Goal: Transaction & Acquisition: Obtain resource

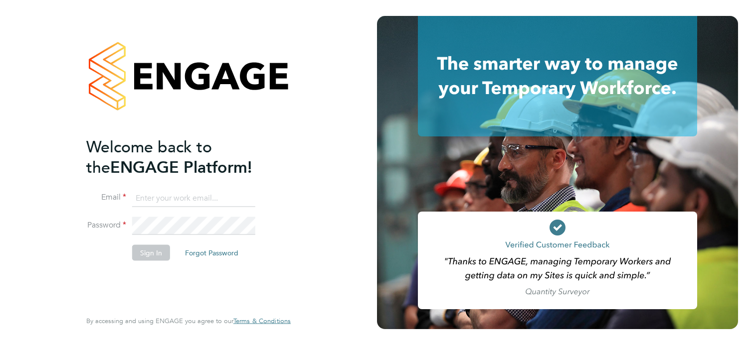
type input "james.morey@morgansindall.com"
click at [243, 199] on input "james.morey@morgansindall.com" at bounding box center [193, 198] width 123 height 18
click at [156, 249] on button "Sign In" at bounding box center [151, 253] width 38 height 16
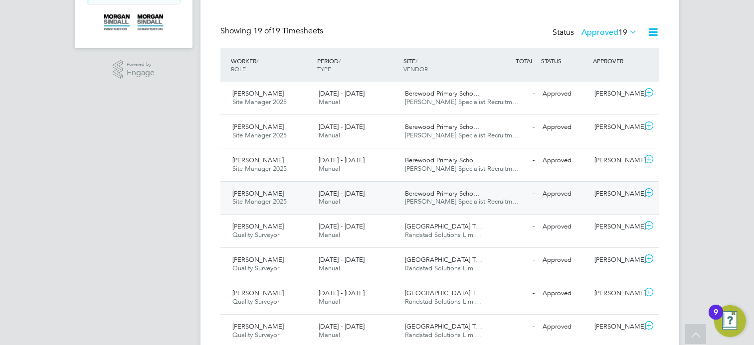
click at [476, 198] on span "Hays Specialist Recruitm…" at bounding box center [462, 201] width 114 height 8
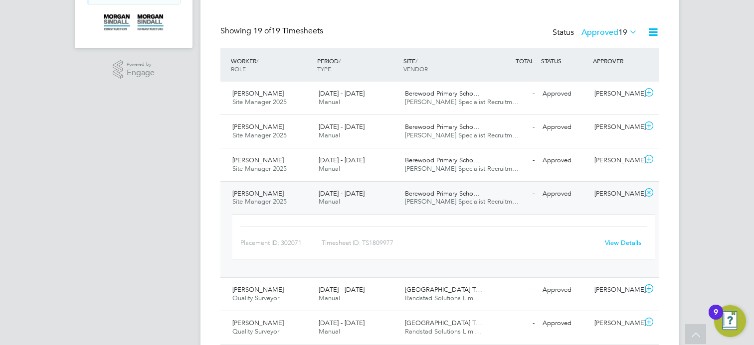
click at [632, 242] on link "View Details" at bounding box center [623, 243] width 36 height 8
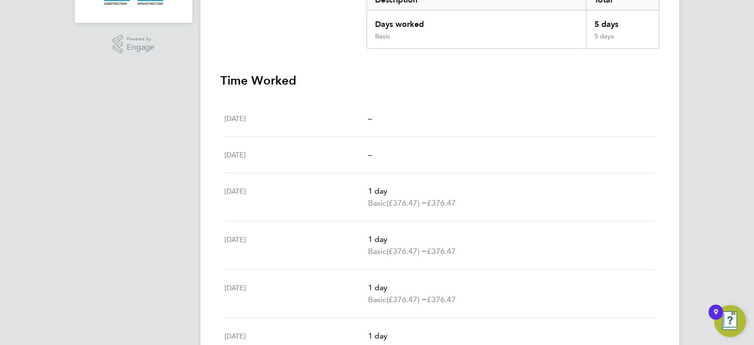
scroll to position [69, 0]
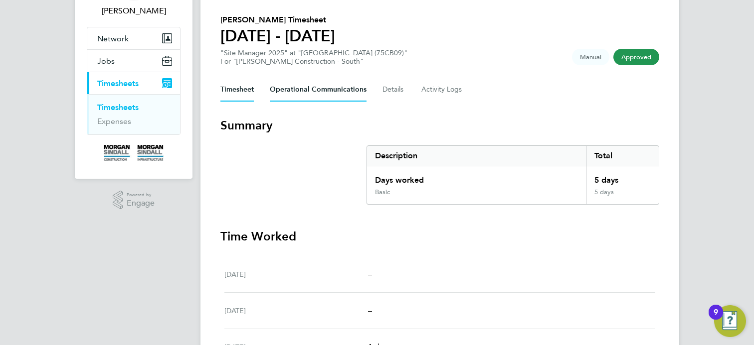
click at [291, 90] on Communications-tab "Operational Communications" at bounding box center [318, 90] width 97 height 24
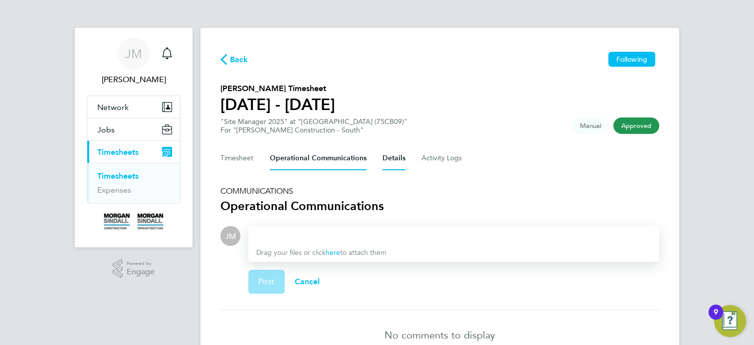
click at [401, 154] on button "Details" at bounding box center [393, 159] width 23 height 24
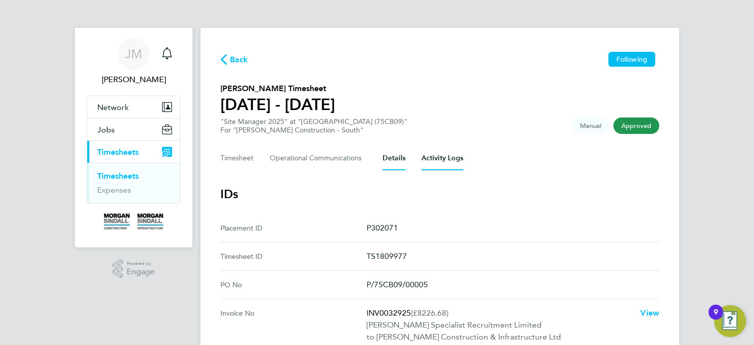
click at [451, 157] on Logs-tab "Activity Logs" at bounding box center [442, 159] width 42 height 24
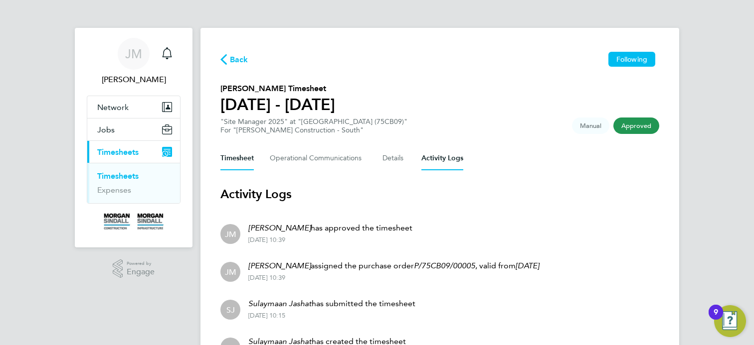
click at [243, 158] on button "Timesheet" at bounding box center [236, 159] width 33 height 24
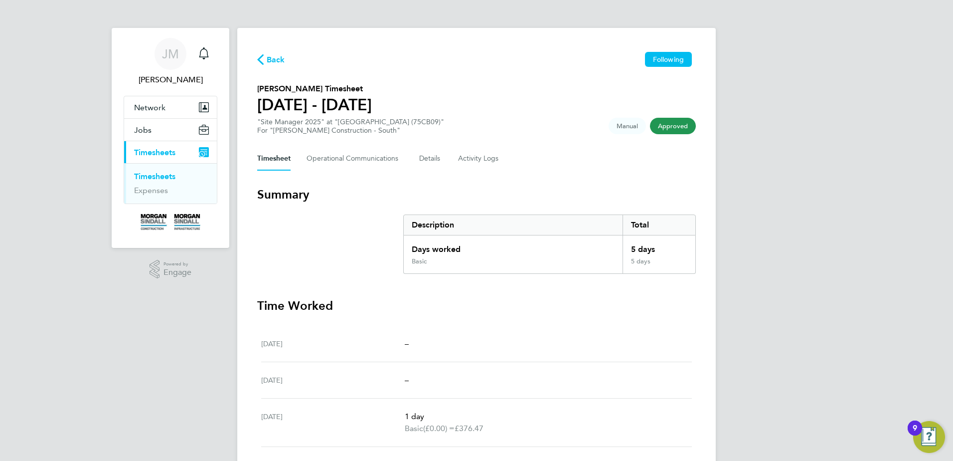
click at [282, 54] on span "Back" at bounding box center [276, 60] width 18 height 12
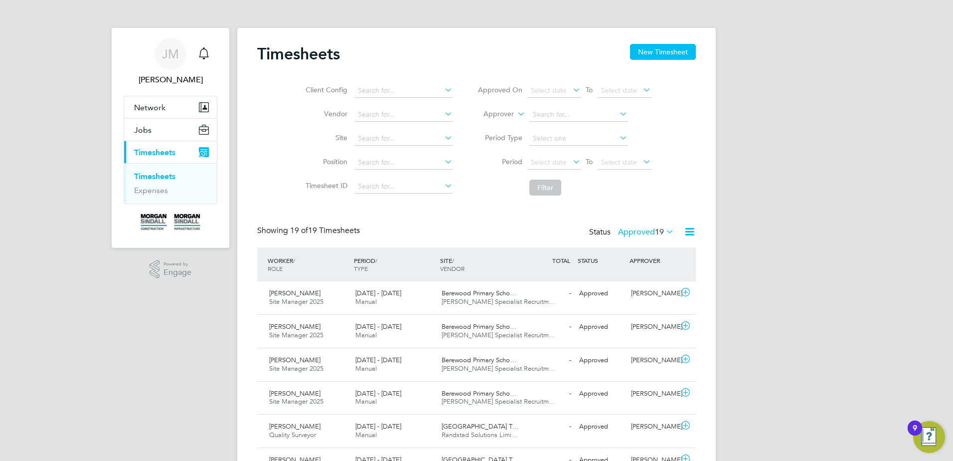
click at [689, 237] on icon at bounding box center [689, 231] width 12 height 12
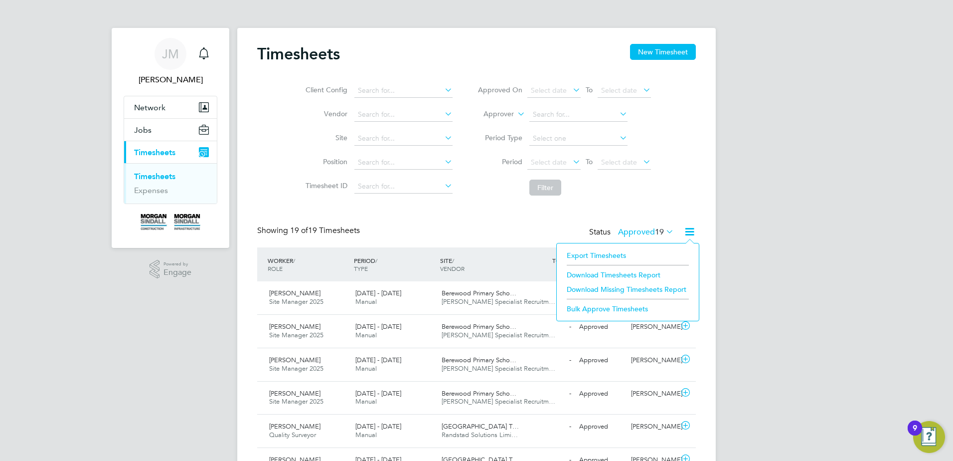
click at [611, 257] on li "Export Timesheets" at bounding box center [628, 255] width 132 height 14
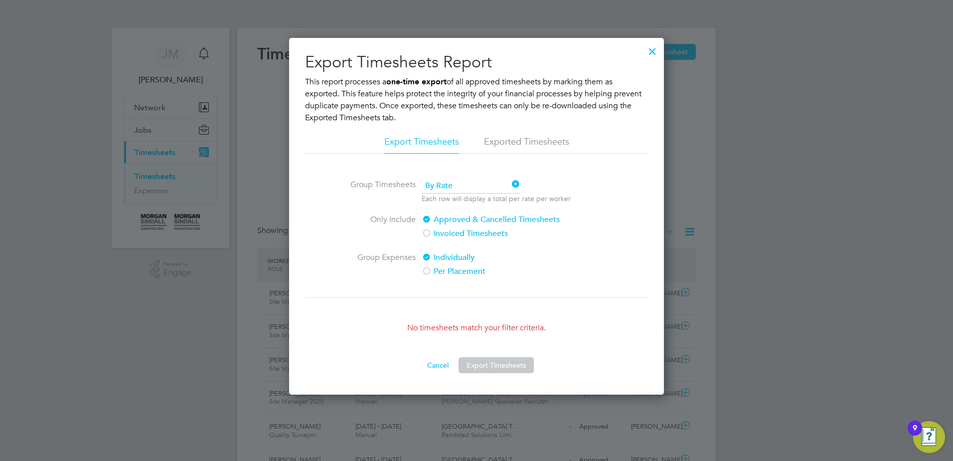
click at [510, 183] on icon at bounding box center [510, 185] width 0 height 14
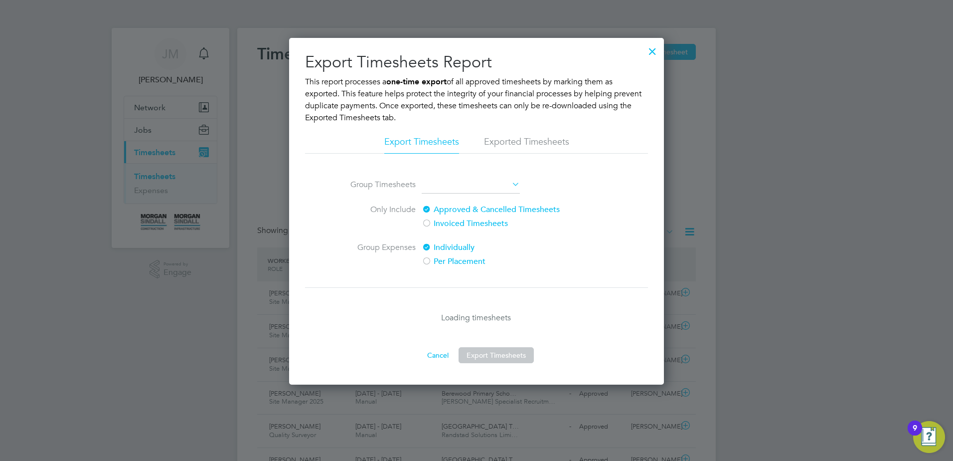
click at [465, 187] on span at bounding box center [471, 185] width 98 height 15
click at [449, 213] on li "By Date" at bounding box center [470, 212] width 99 height 13
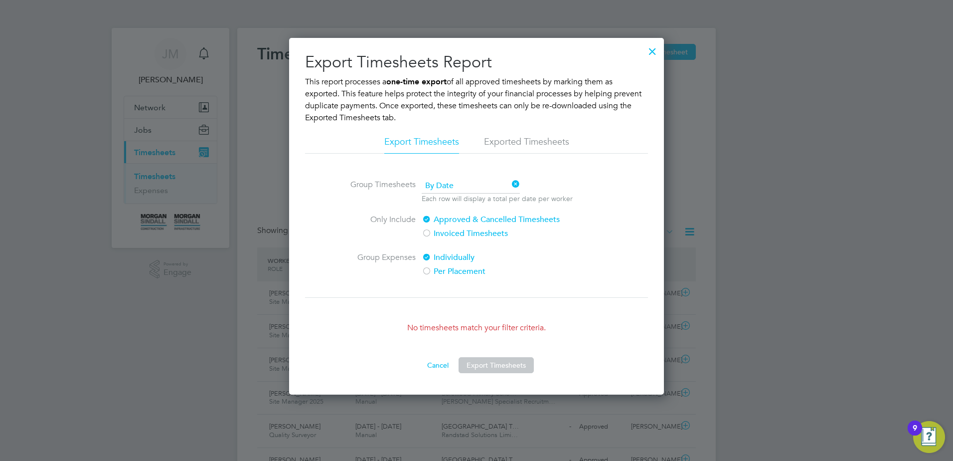
click at [444, 271] on label "Per Placement" at bounding box center [505, 271] width 167 height 12
click at [494, 150] on li "Exported Timesheets" at bounding box center [526, 145] width 85 height 18
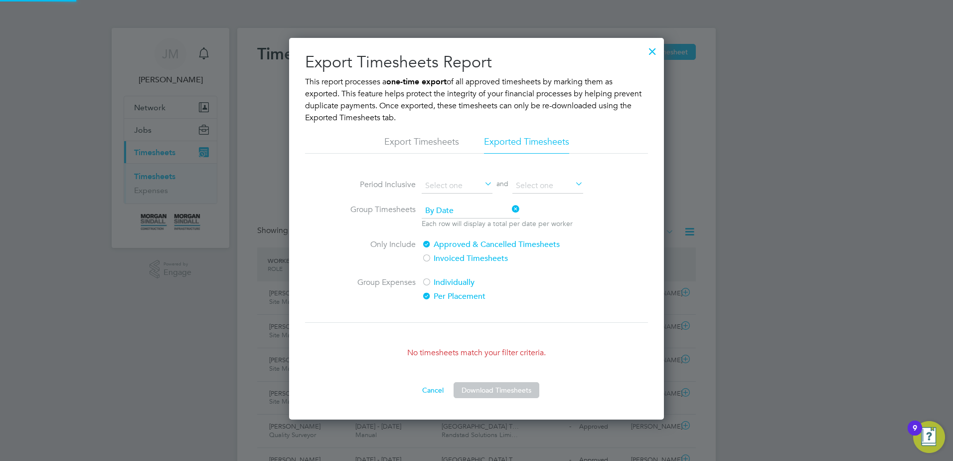
click at [433, 143] on li "Export Timesheets" at bounding box center [421, 145] width 75 height 18
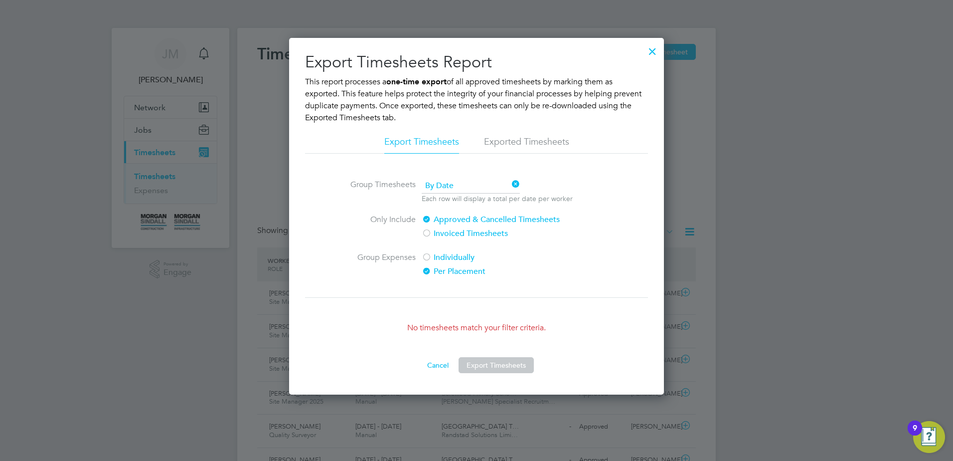
click at [452, 232] on label "Invoiced Timesheets" at bounding box center [505, 233] width 167 height 12
click at [435, 345] on button "Cancel" at bounding box center [437, 365] width 37 height 16
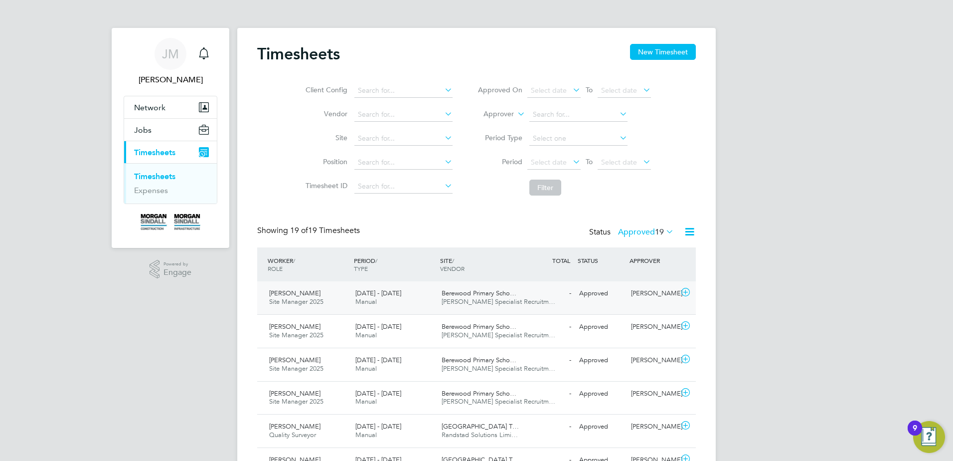
click at [426, 292] on div "30 Aug - 5 Sep 2025 Manual" at bounding box center [394, 297] width 86 height 25
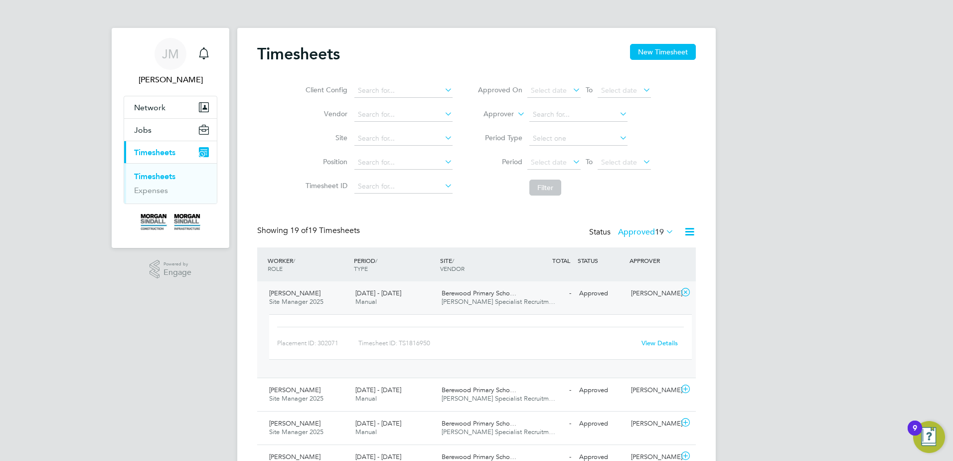
click at [563, 291] on div "- Approved" at bounding box center [549, 293] width 52 height 16
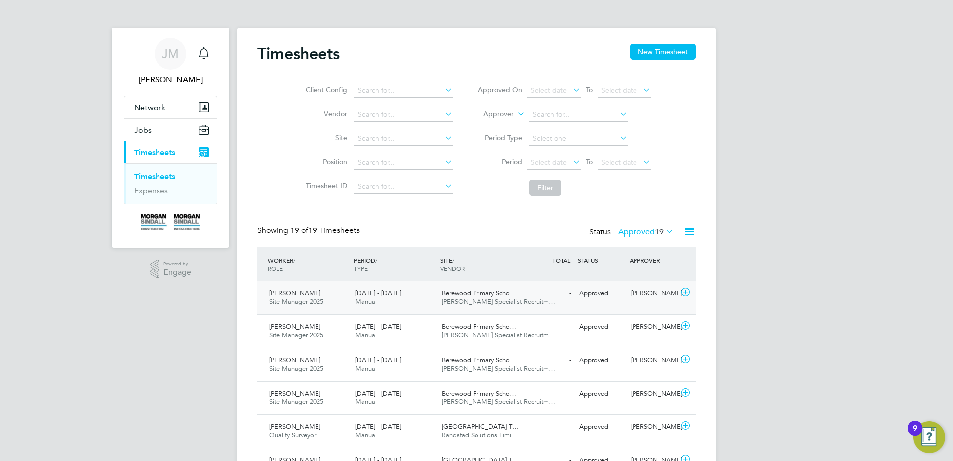
click at [330, 301] on div "Gary Martin Site Manager 2025 30 Aug - 5 Sep 2025" at bounding box center [308, 297] width 86 height 25
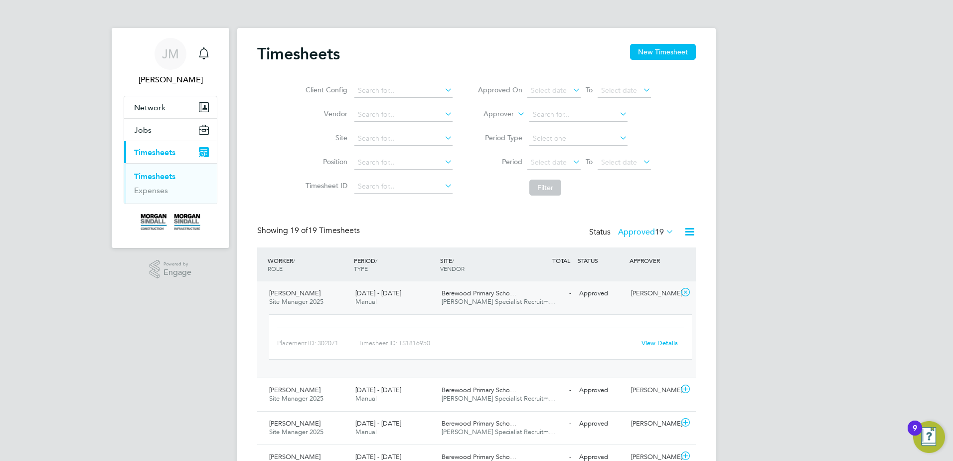
click at [332, 302] on div "Gary Martin Site Manager 2025 30 Aug - 5 Sep 2025" at bounding box center [308, 297] width 86 height 25
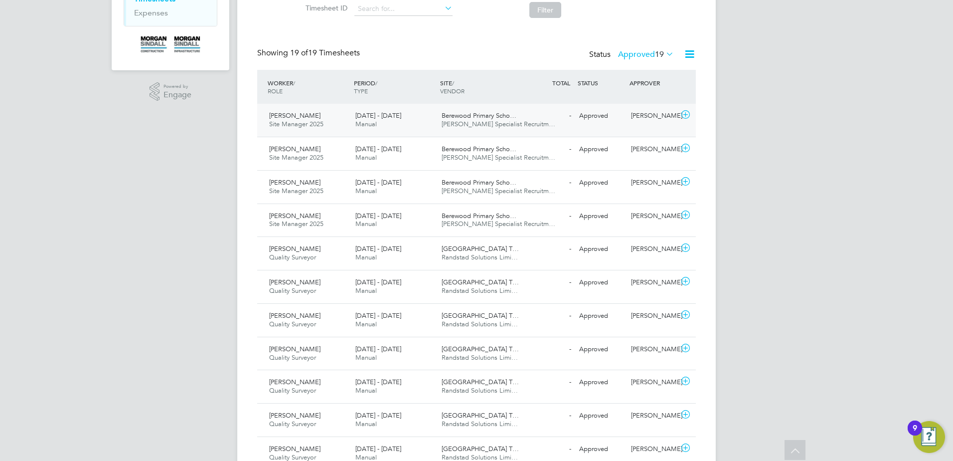
scroll to position [33, 0]
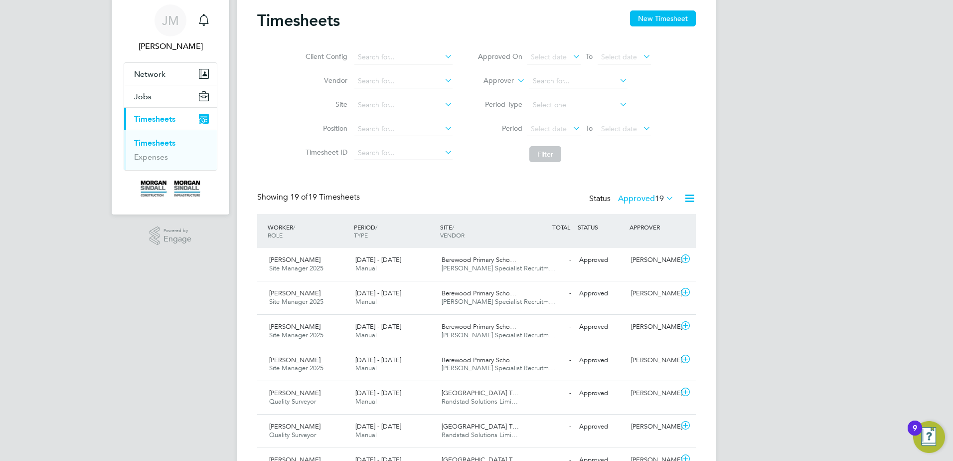
click at [443, 102] on icon at bounding box center [443, 104] width 0 height 14
click at [424, 116] on li "Bere wood Primary School (75CB09)" at bounding box center [416, 118] width 126 height 13
type input "[GEOGRAPHIC_DATA] (75CB09)"
click at [536, 152] on button "Filter" at bounding box center [545, 154] width 32 height 16
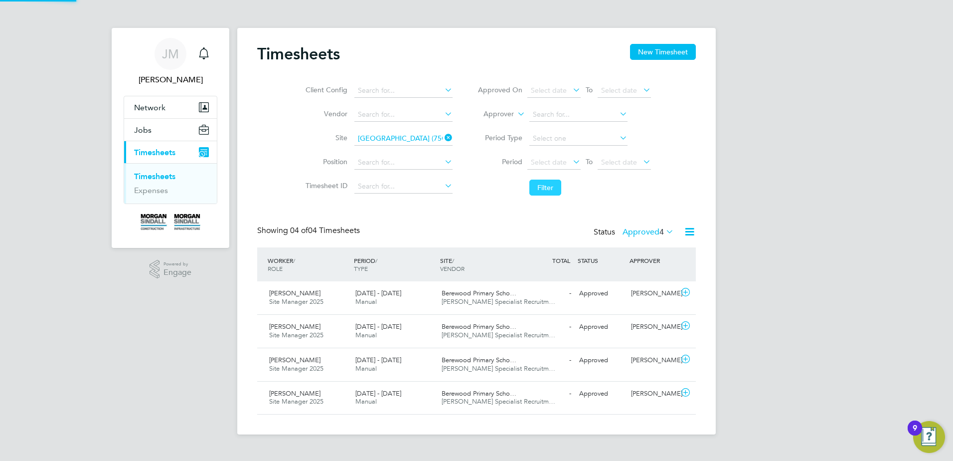
scroll to position [5, 5]
click at [689, 234] on icon at bounding box center [689, 231] width 12 height 12
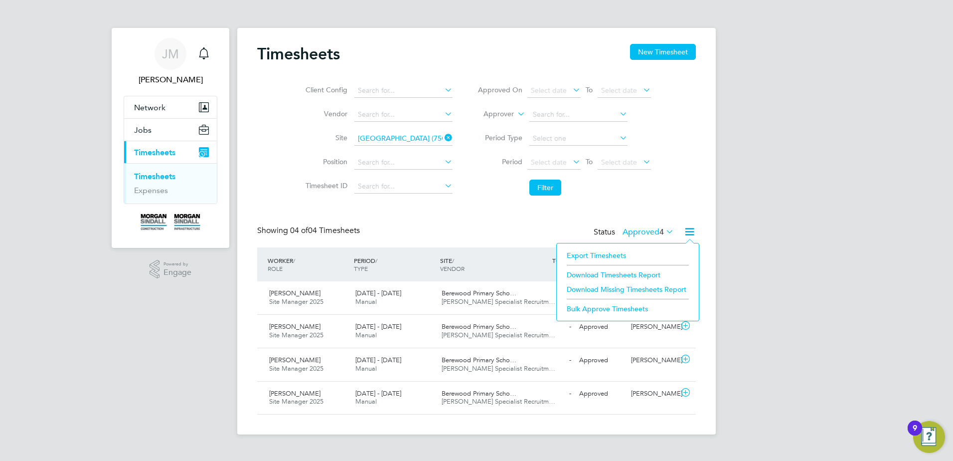
click at [622, 253] on li "Export Timesheets" at bounding box center [628, 255] width 132 height 14
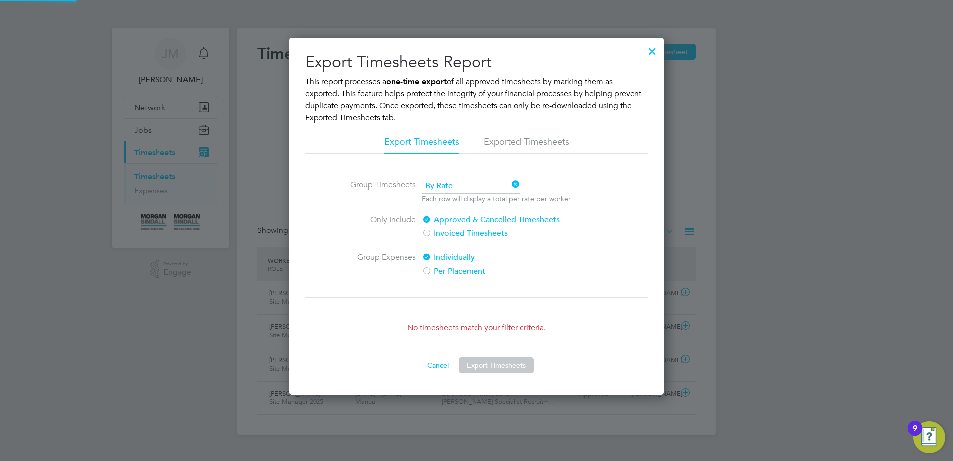
scroll to position [356, 375]
click at [401, 142] on li "Export Timesheets" at bounding box center [421, 145] width 75 height 18
click at [448, 271] on label "Per Placement" at bounding box center [505, 271] width 167 height 12
click at [443, 259] on label "Individually" at bounding box center [505, 257] width 167 height 12
click at [438, 220] on label "Approved & Cancelled Timesheets" at bounding box center [505, 219] width 167 height 12
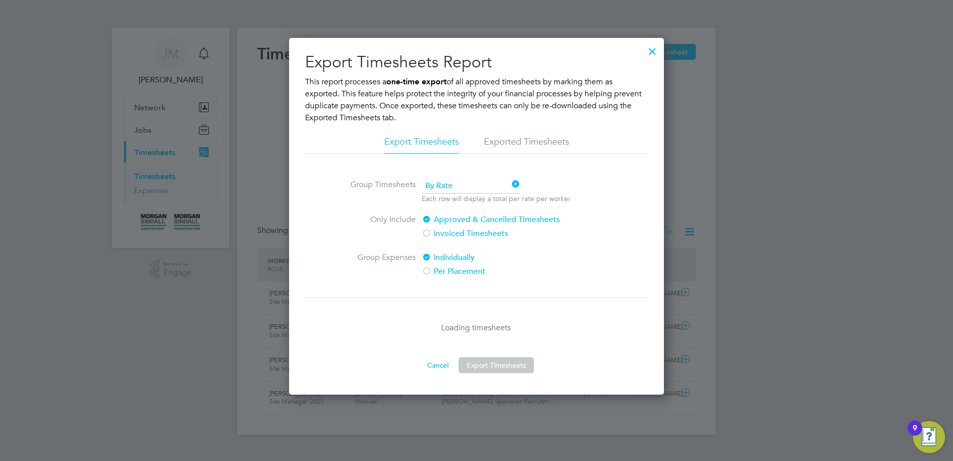
scroll to position [5, 5]
click at [438, 220] on label "Approved & Cancelled Timesheets" at bounding box center [505, 219] width 167 height 12
click at [459, 236] on label "Invoiced Timesheets" at bounding box center [505, 233] width 167 height 12
click at [457, 220] on label "Approved & Cancelled Timesheets" at bounding box center [505, 219] width 167 height 12
click at [648, 51] on div at bounding box center [652, 49] width 18 height 18
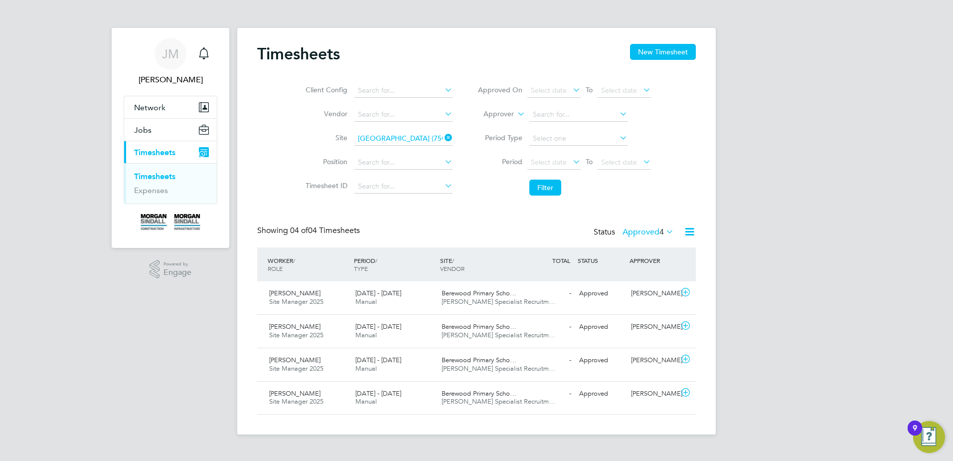
click at [628, 233] on label "Approved 4" at bounding box center [647, 232] width 51 height 10
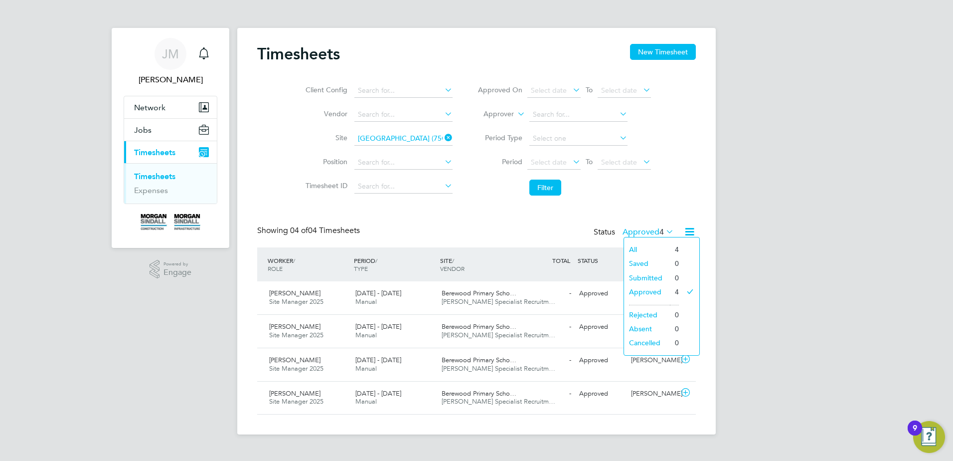
click at [628, 233] on label "Approved 4" at bounding box center [647, 232] width 51 height 10
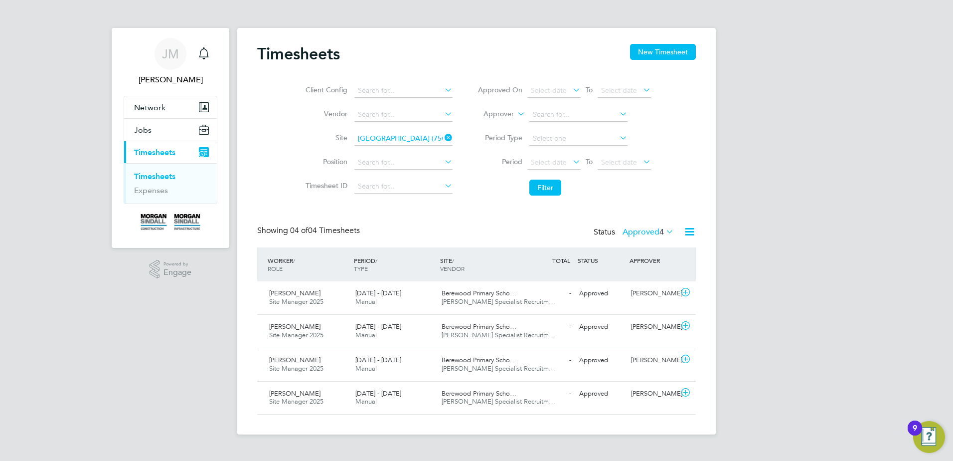
click at [753, 345] on div "9" at bounding box center [915, 427] width 14 height 15
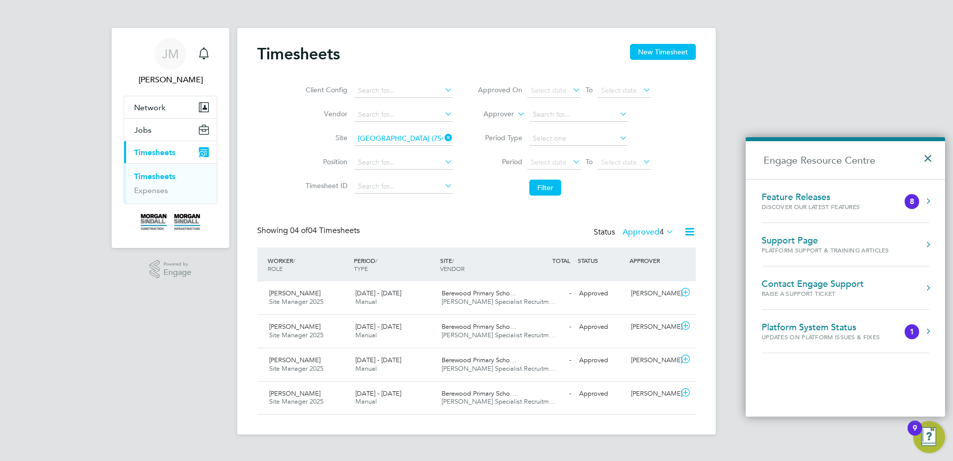
click at [753, 159] on button "×" at bounding box center [930, 155] width 14 height 22
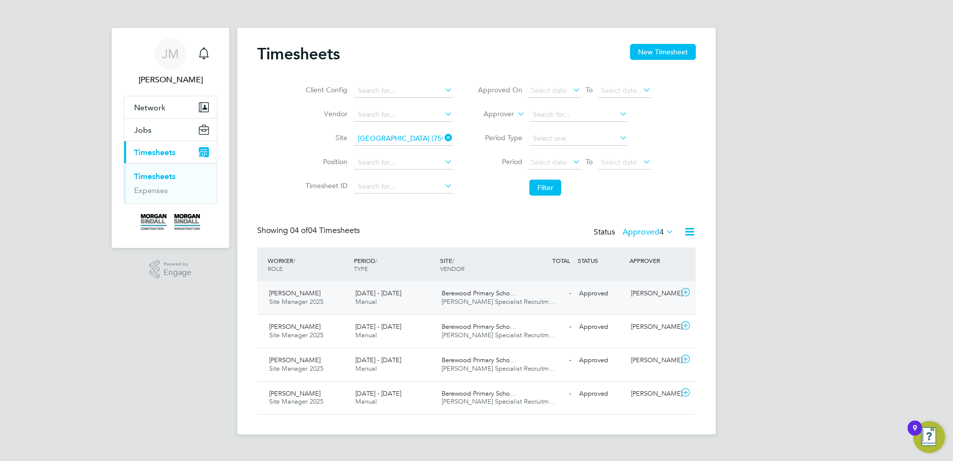
click at [525, 301] on div "- Approved" at bounding box center [549, 293] width 52 height 16
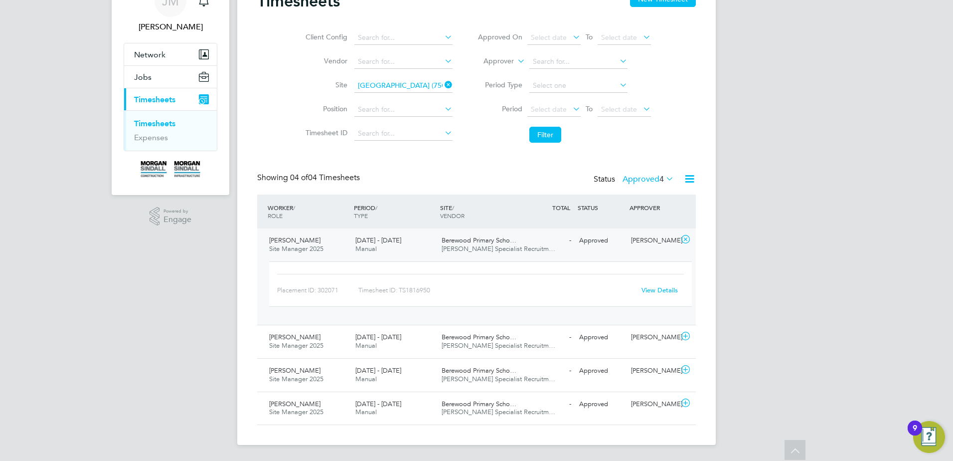
click at [665, 290] on link "View Details" at bounding box center [659, 290] width 36 height 8
click at [528, 341] on div "- Approved" at bounding box center [549, 337] width 52 height 16
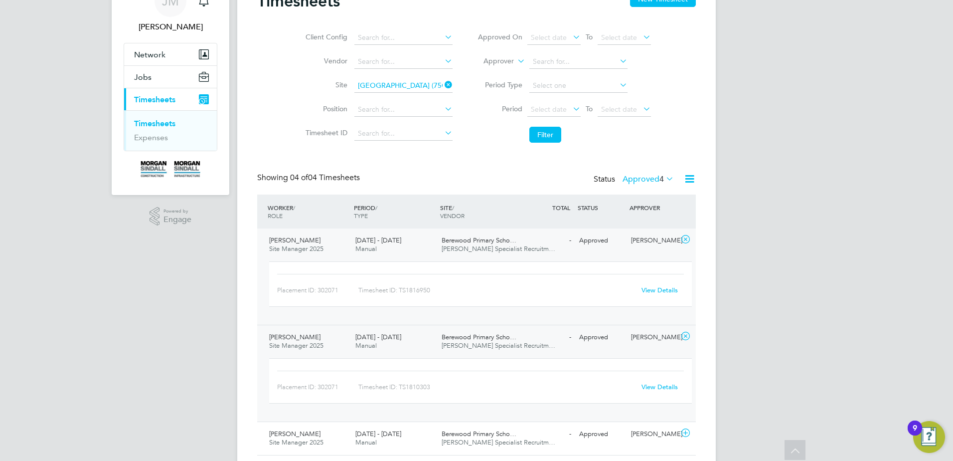
click at [652, 345] on link "View Details" at bounding box center [659, 386] width 36 height 8
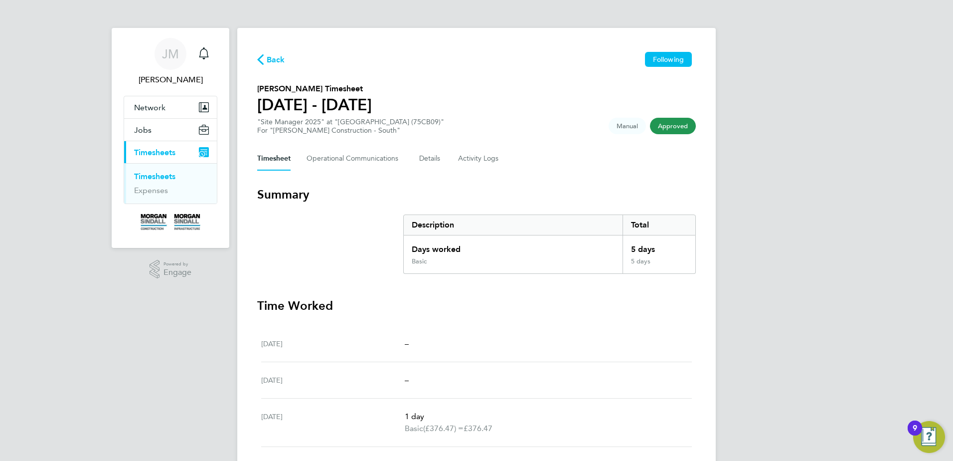
click at [626, 128] on span "Manual" at bounding box center [627, 126] width 37 height 16
click at [665, 127] on span "Approved" at bounding box center [673, 126] width 46 height 16
click at [495, 156] on Logs-tab "Activity Logs" at bounding box center [479, 159] width 42 height 24
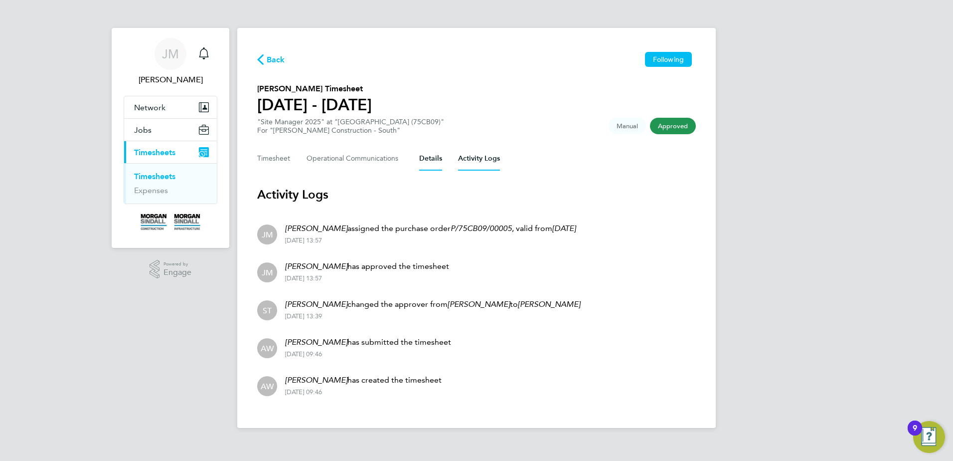
click at [432, 156] on button "Details" at bounding box center [430, 159] width 23 height 24
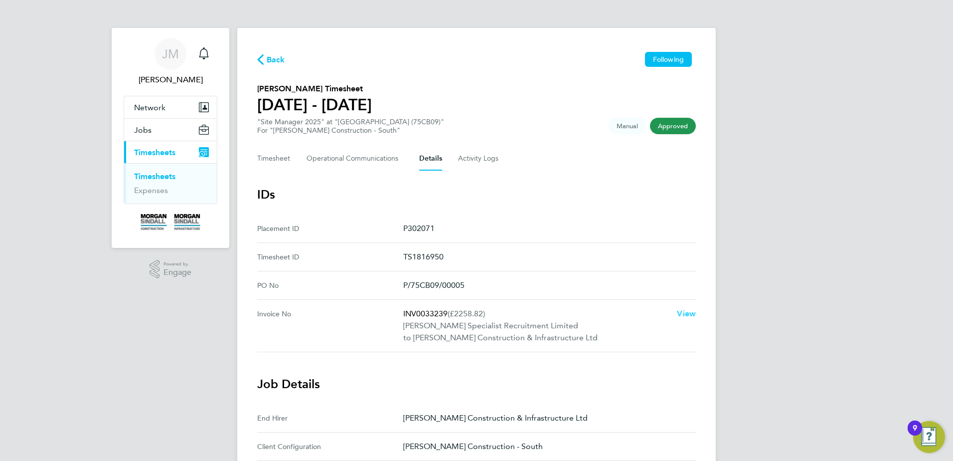
click at [690, 311] on span "View" at bounding box center [686, 312] width 19 height 9
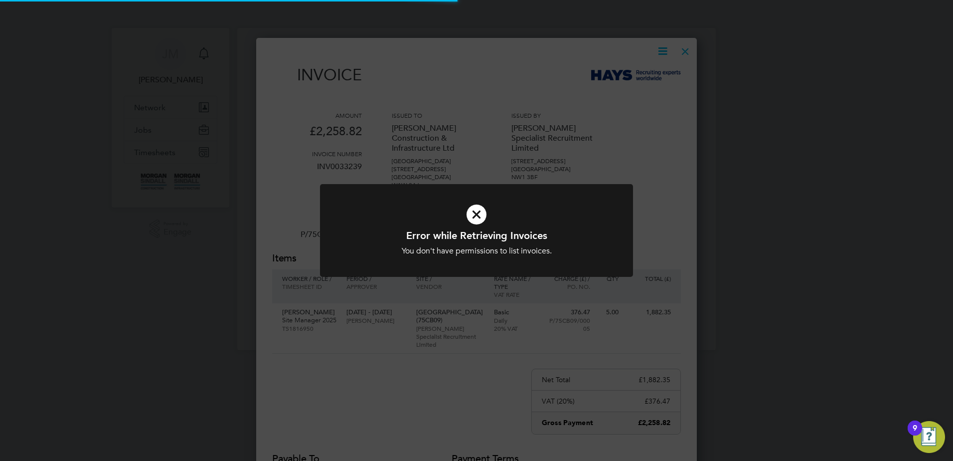
scroll to position [515, 441]
click at [477, 212] on icon at bounding box center [476, 214] width 259 height 39
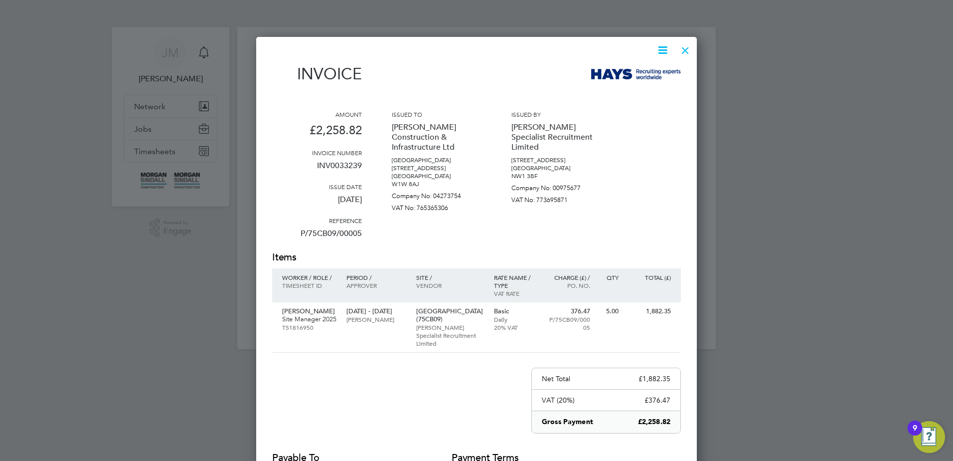
scroll to position [0, 0]
click at [664, 54] on icon at bounding box center [662, 51] width 12 height 12
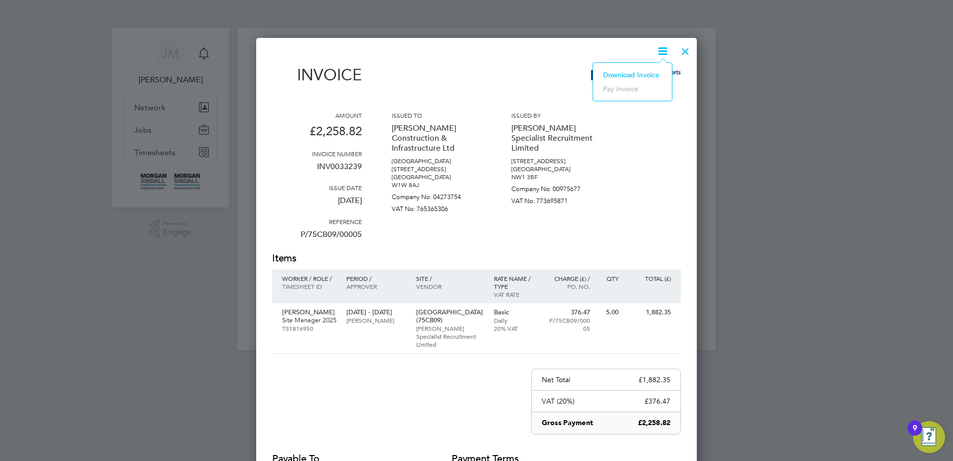
click at [646, 72] on li "Download Invoice" at bounding box center [632, 75] width 69 height 14
drag, startPoint x: 458, startPoint y: 54, endPoint x: 556, endPoint y: 55, distance: 98.2
click at [458, 54] on div at bounding box center [470, 51] width 397 height 12
click at [683, 52] on div at bounding box center [685, 49] width 18 height 18
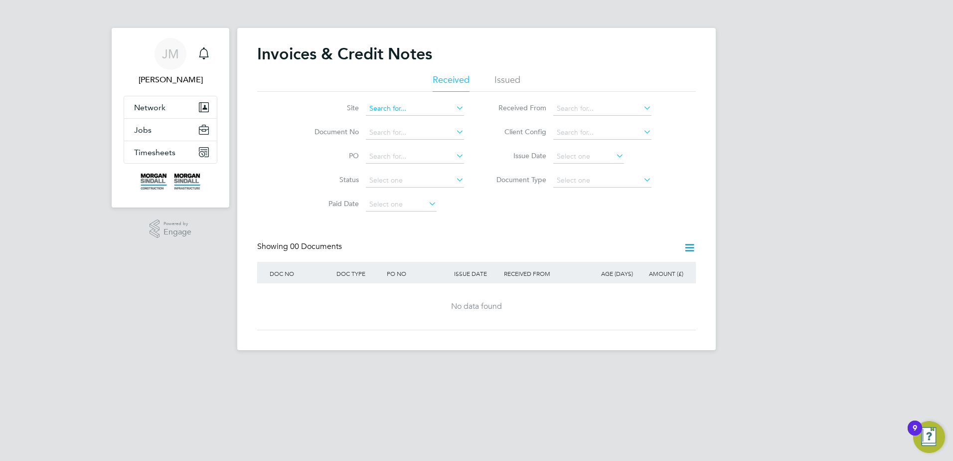
click at [431, 110] on input at bounding box center [415, 109] width 98 height 14
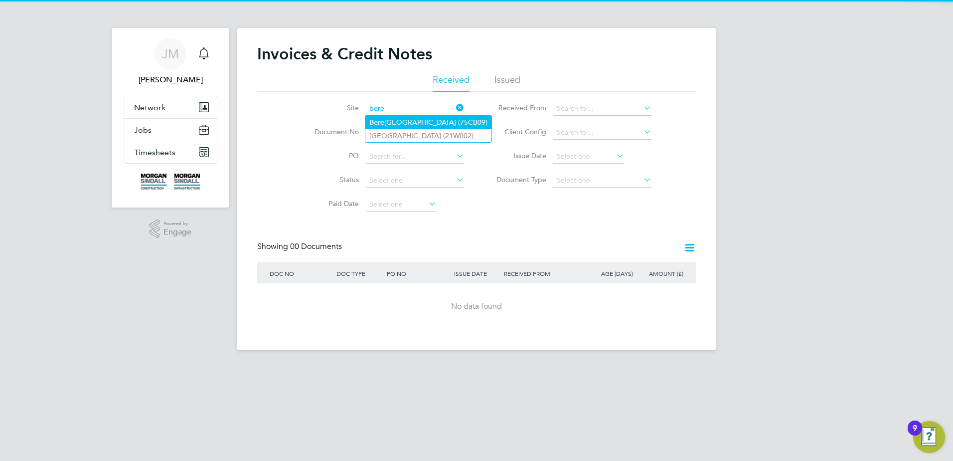
click at [429, 118] on li "[GEOGRAPHIC_DATA] (75CB09)" at bounding box center [428, 122] width 126 height 13
type input "[GEOGRAPHIC_DATA] (75CB09)"
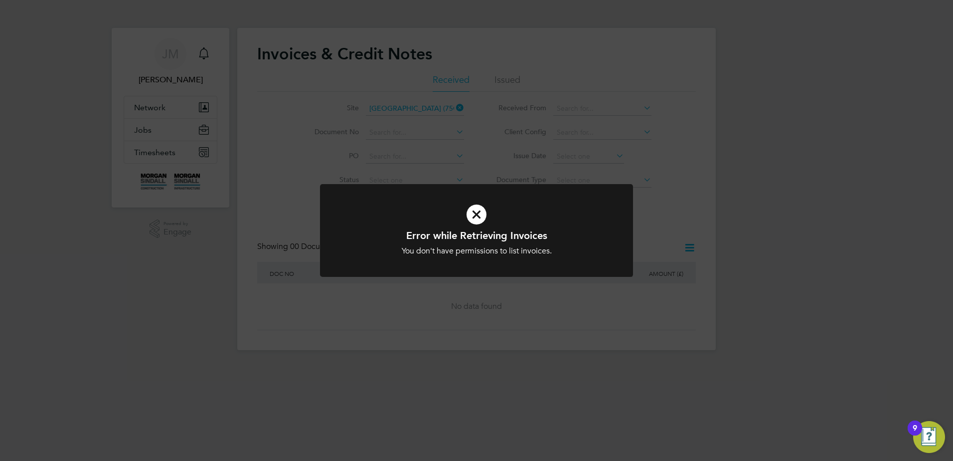
click at [472, 209] on icon at bounding box center [476, 214] width 259 height 39
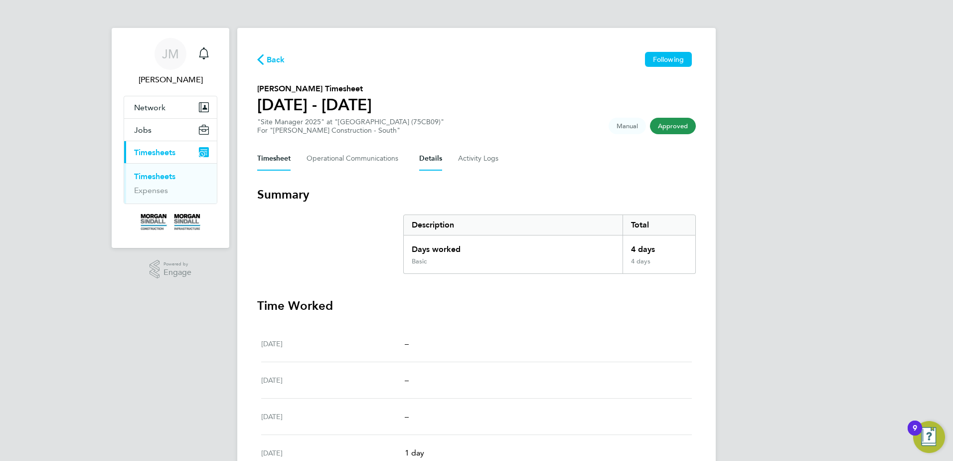
click at [429, 156] on button "Details" at bounding box center [430, 159] width 23 height 24
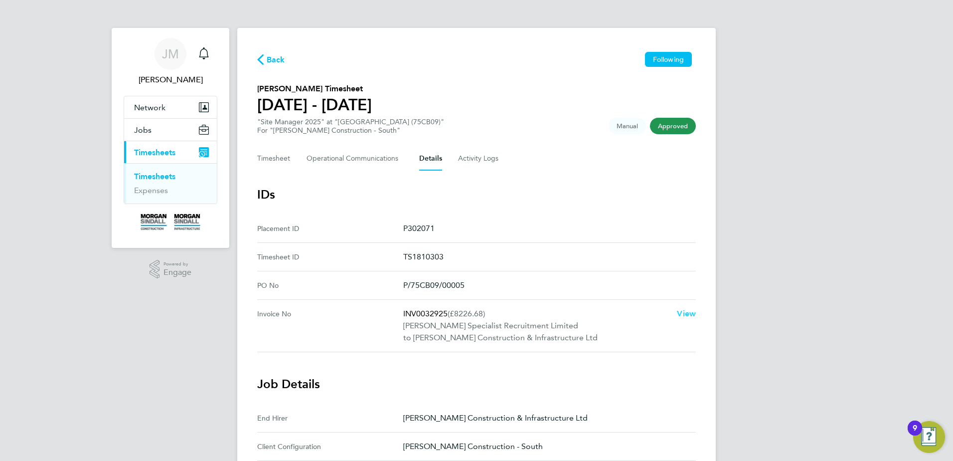
click at [691, 312] on span "View" at bounding box center [686, 312] width 19 height 9
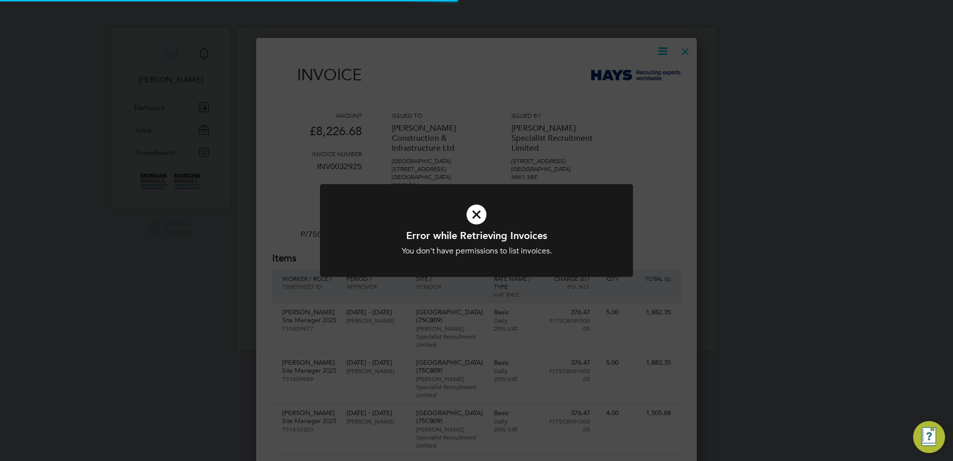
scroll to position [793, 441]
click at [478, 212] on icon at bounding box center [476, 214] width 259 height 39
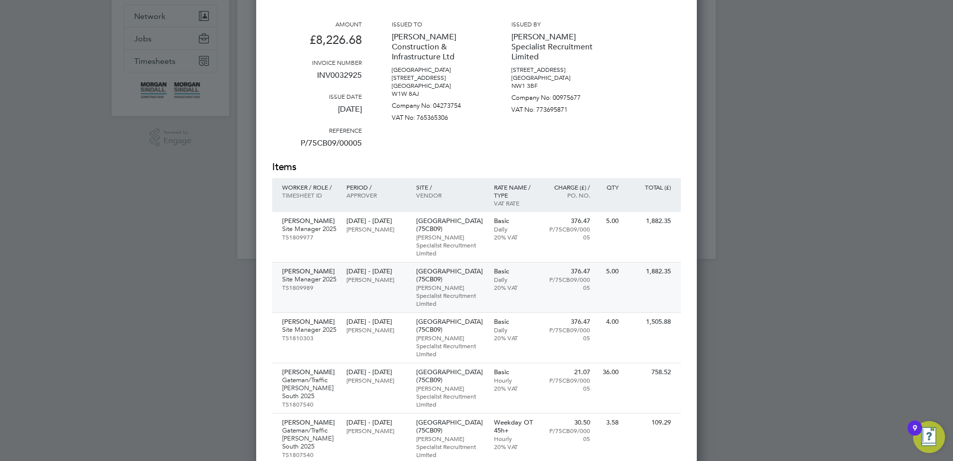
scroll to position [37, 0]
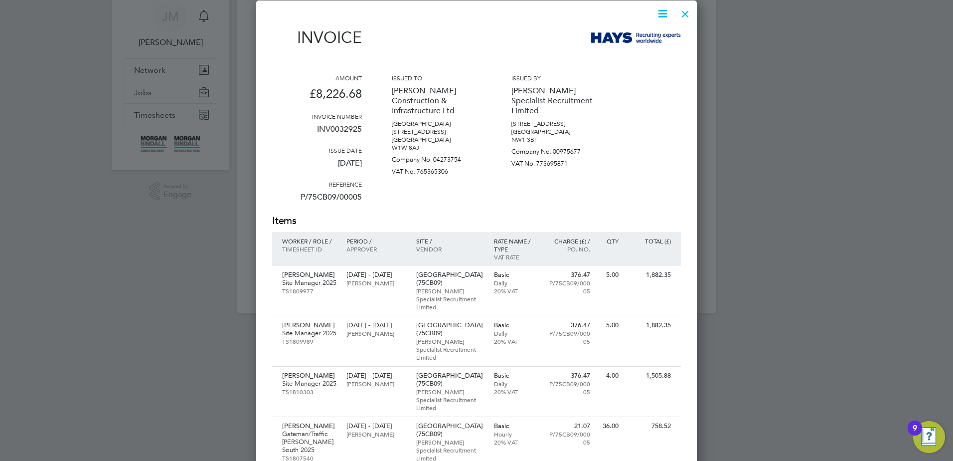
click at [669, 13] on icon at bounding box center [662, 13] width 12 height 12
click at [622, 34] on li "Download Invoice" at bounding box center [632, 37] width 69 height 14
click at [680, 17] on div at bounding box center [685, 11] width 18 height 18
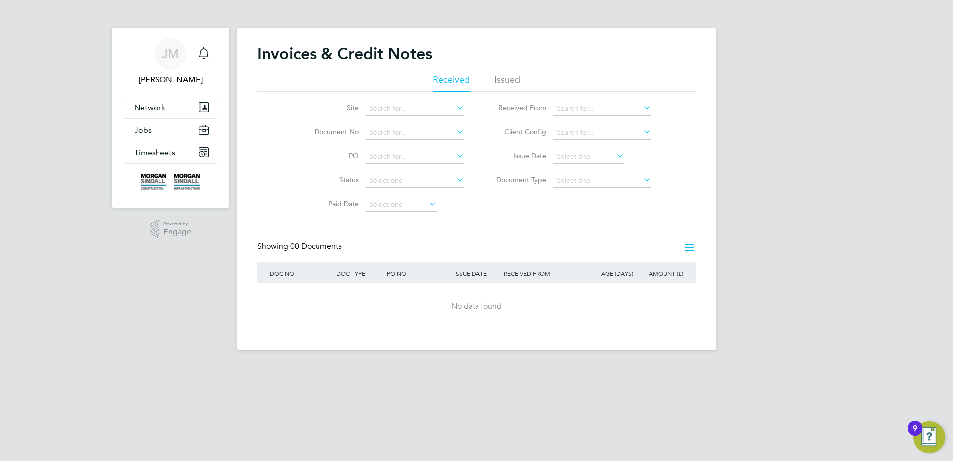
scroll to position [0, 0]
